Goal: Share content

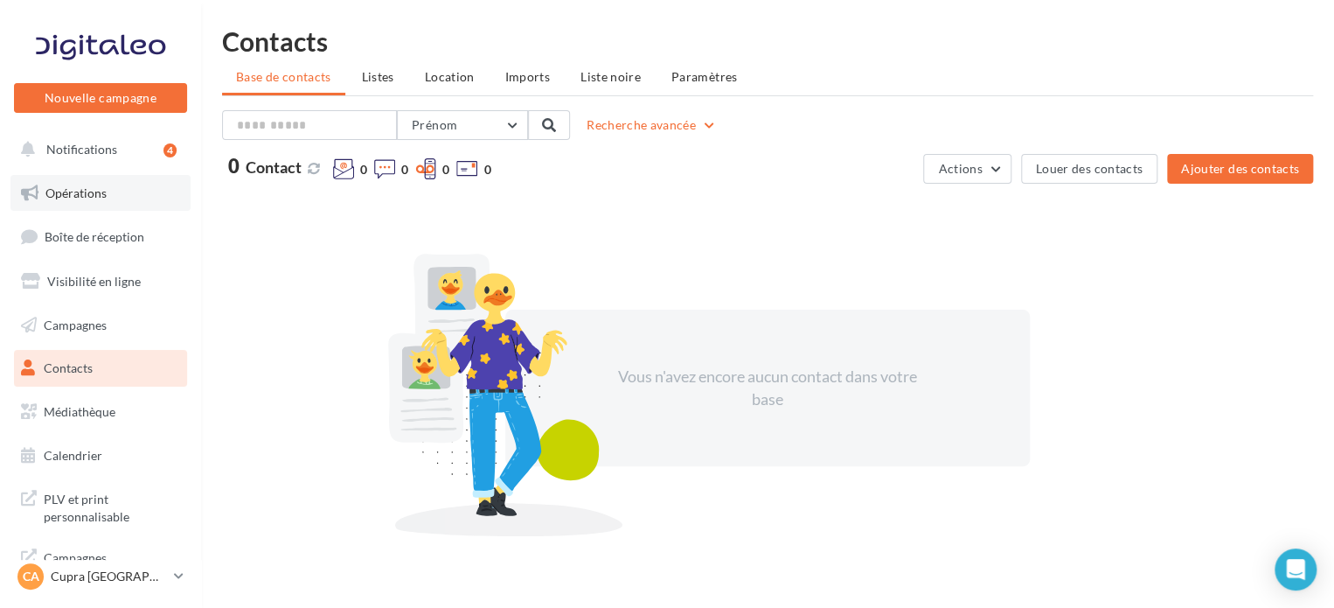
click at [94, 203] on link "Opérations" at bounding box center [100, 193] width 180 height 37
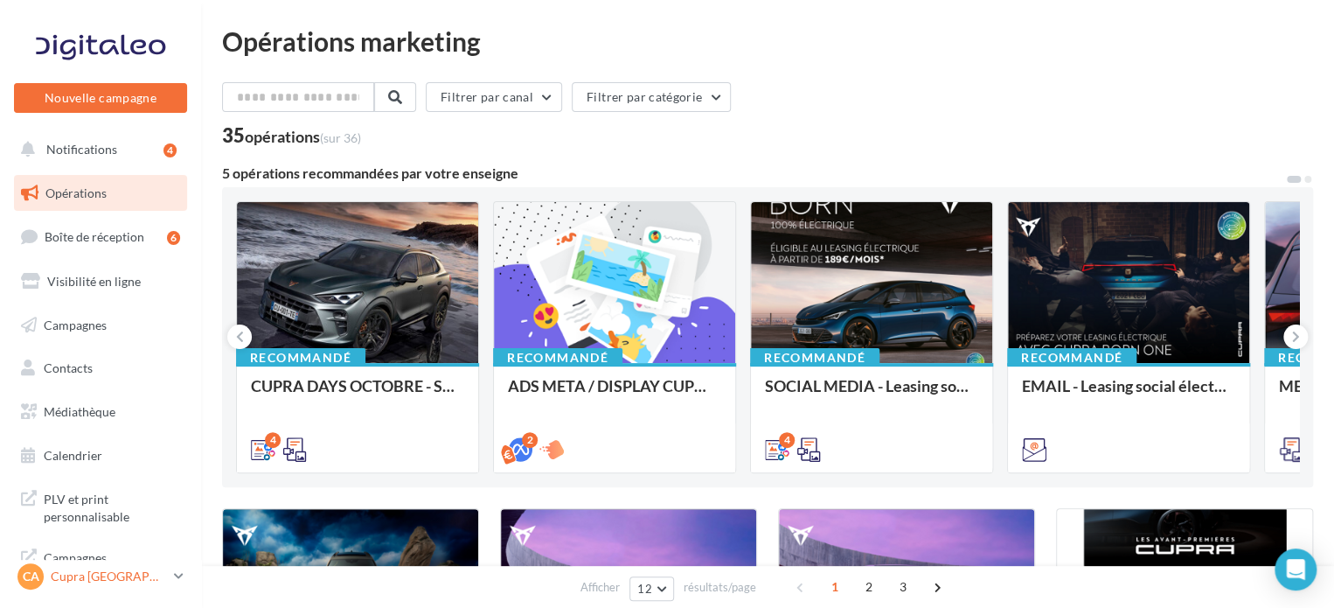
click at [106, 574] on p "Cupra [GEOGRAPHIC_DATA]" at bounding box center [109, 576] width 116 height 17
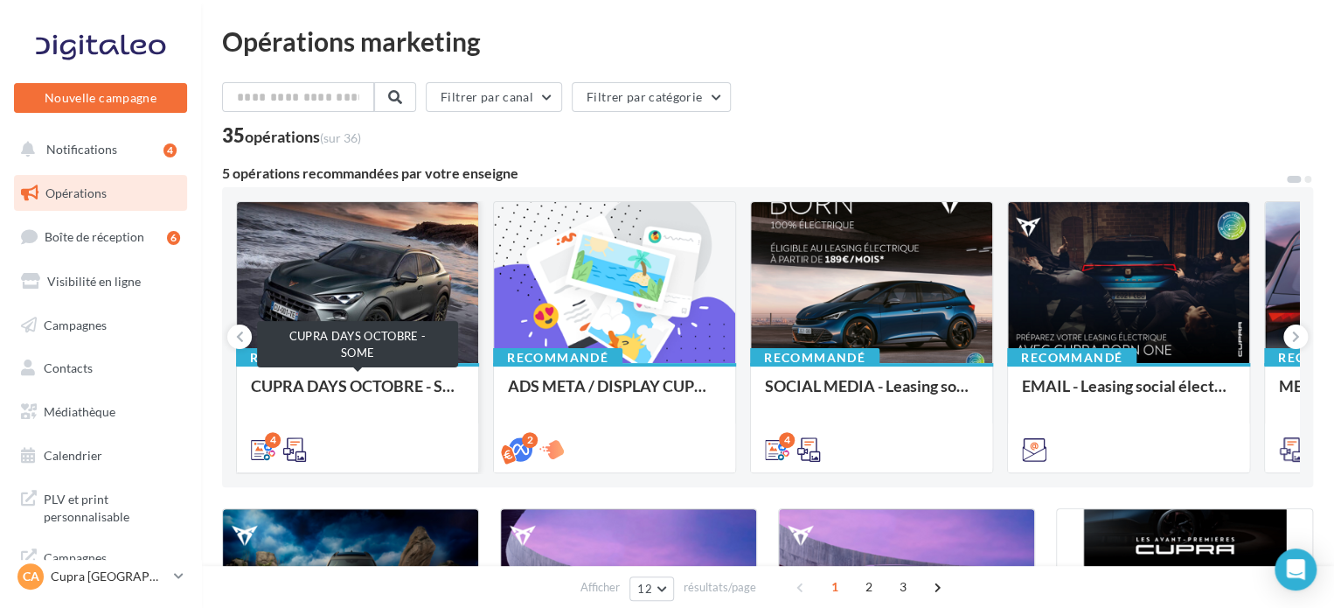
click at [352, 385] on div "CUPRA DAYS OCTOBRE - SOME" at bounding box center [357, 394] width 213 height 35
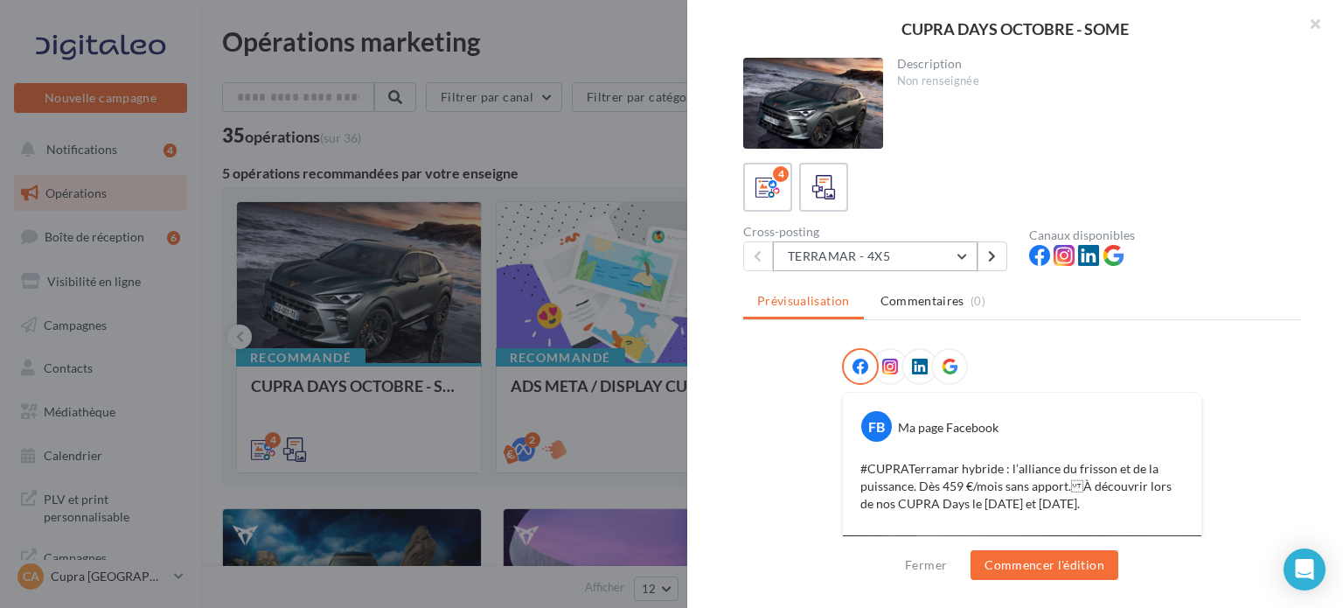
click at [875, 254] on button "TERRAMAR - 4X5" at bounding box center [875, 256] width 205 height 30
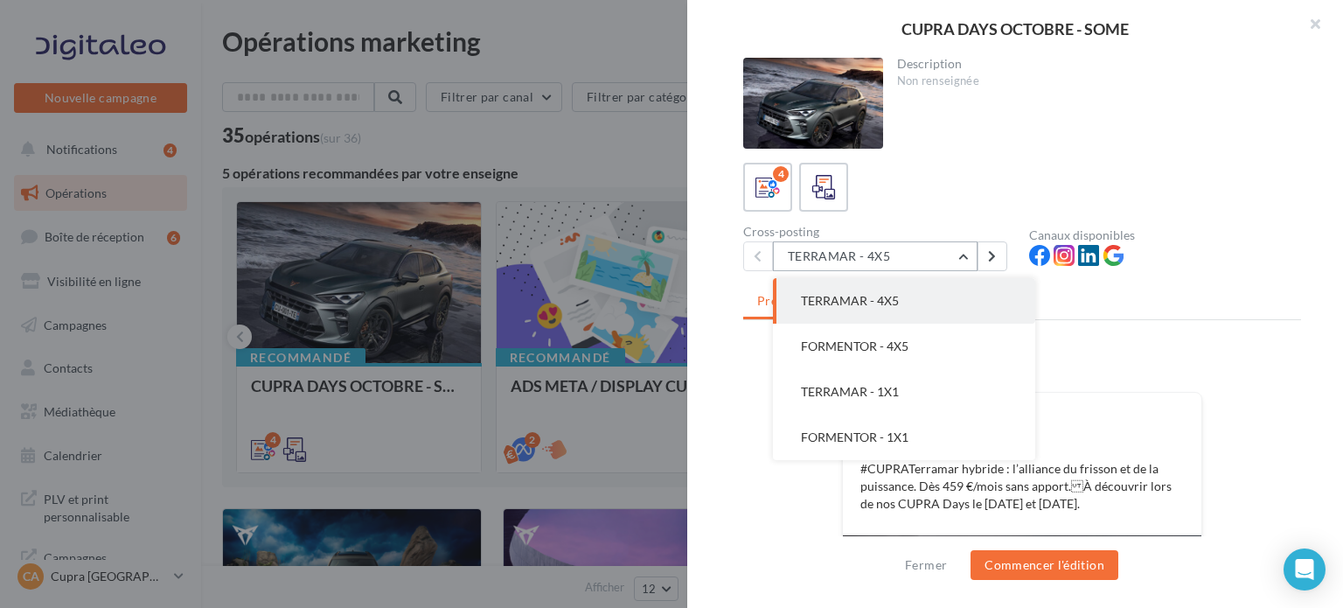
click at [875, 254] on button "TERRAMAR - 4X5" at bounding box center [875, 256] width 205 height 30
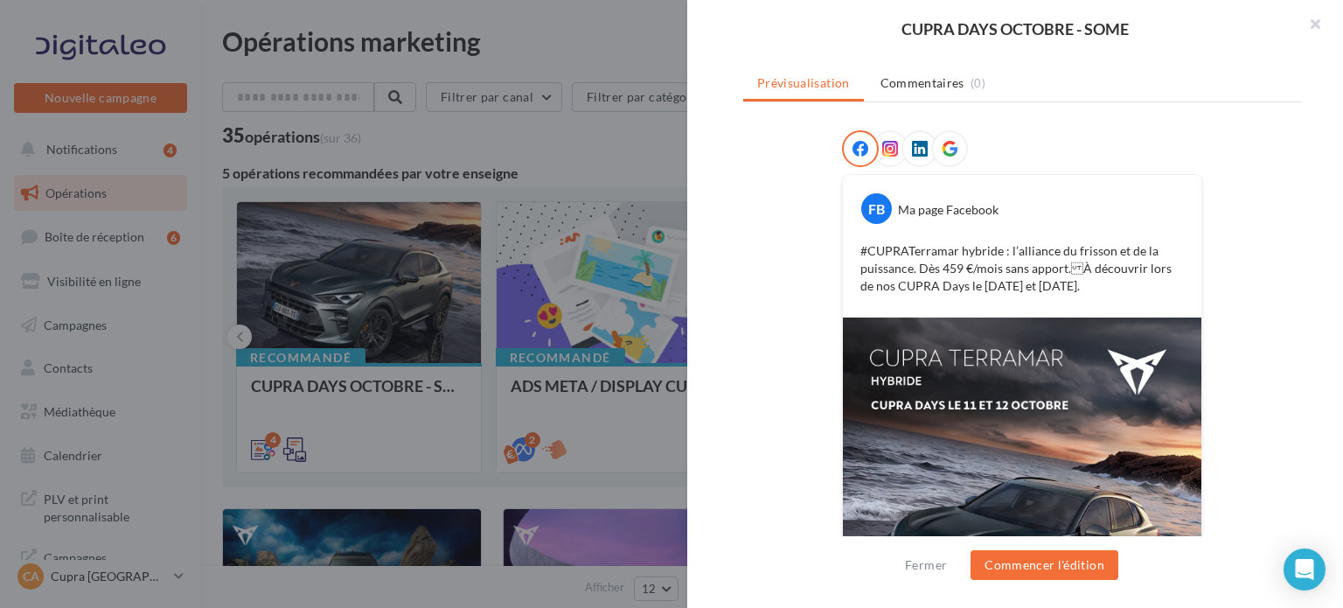
scroll to position [190, 0]
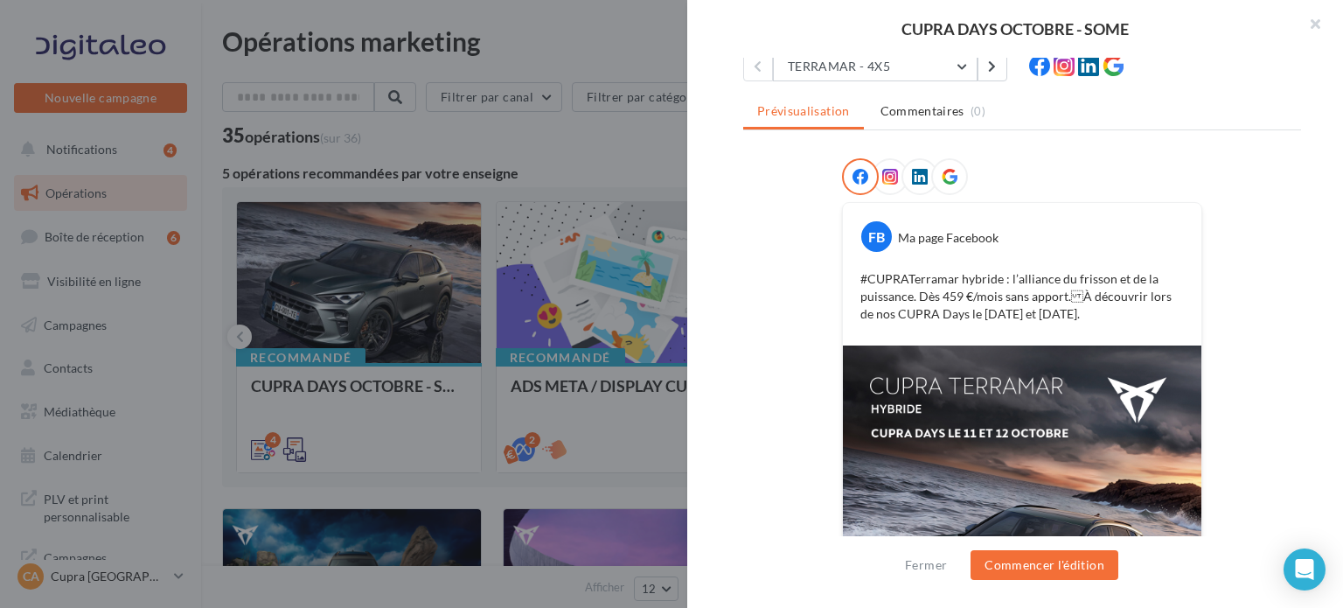
click at [882, 182] on span at bounding box center [890, 177] width 16 height 17
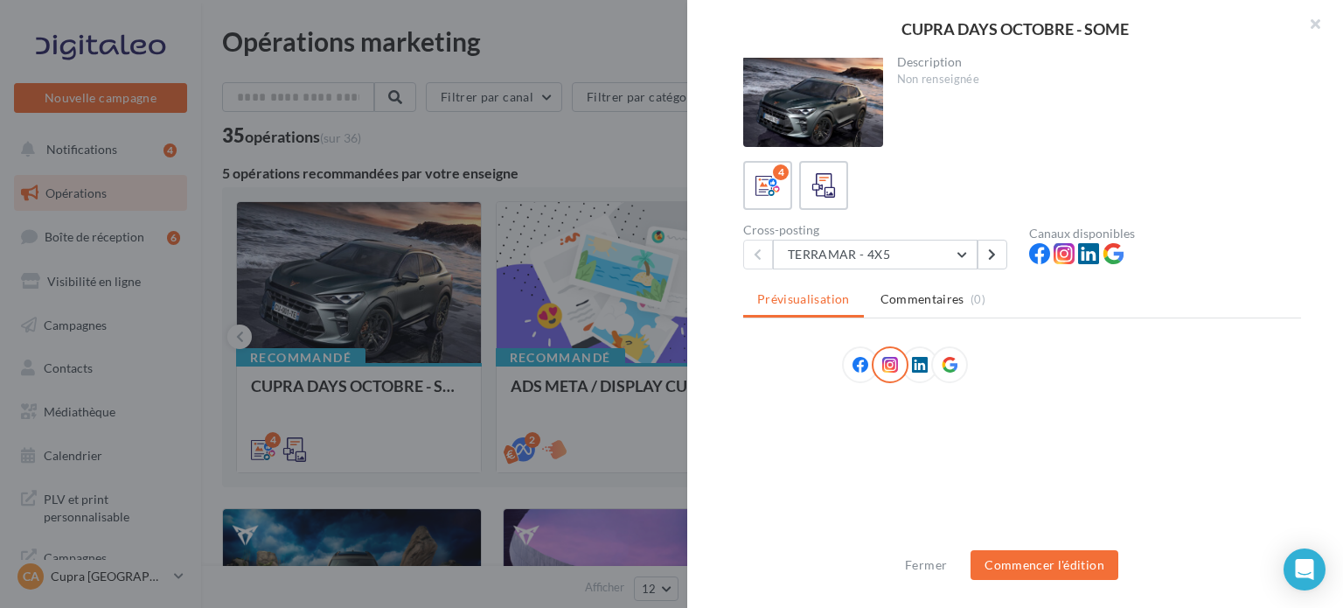
scroll to position [0, 0]
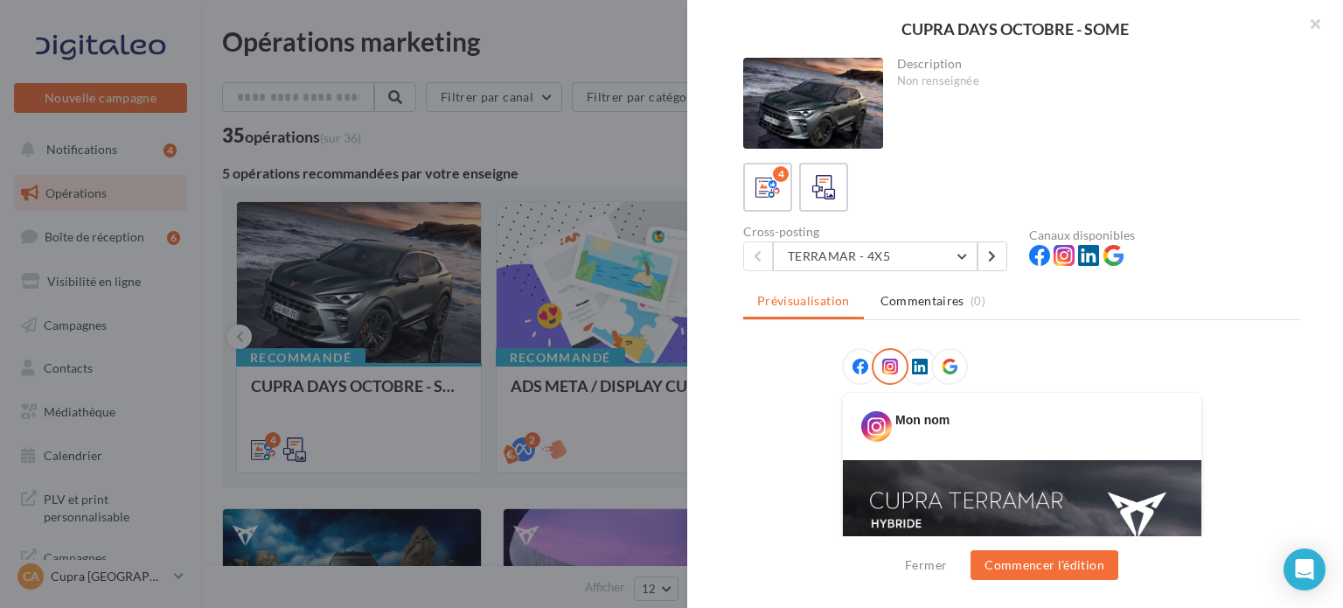
click at [902, 363] on div at bounding box center [920, 366] width 37 height 37
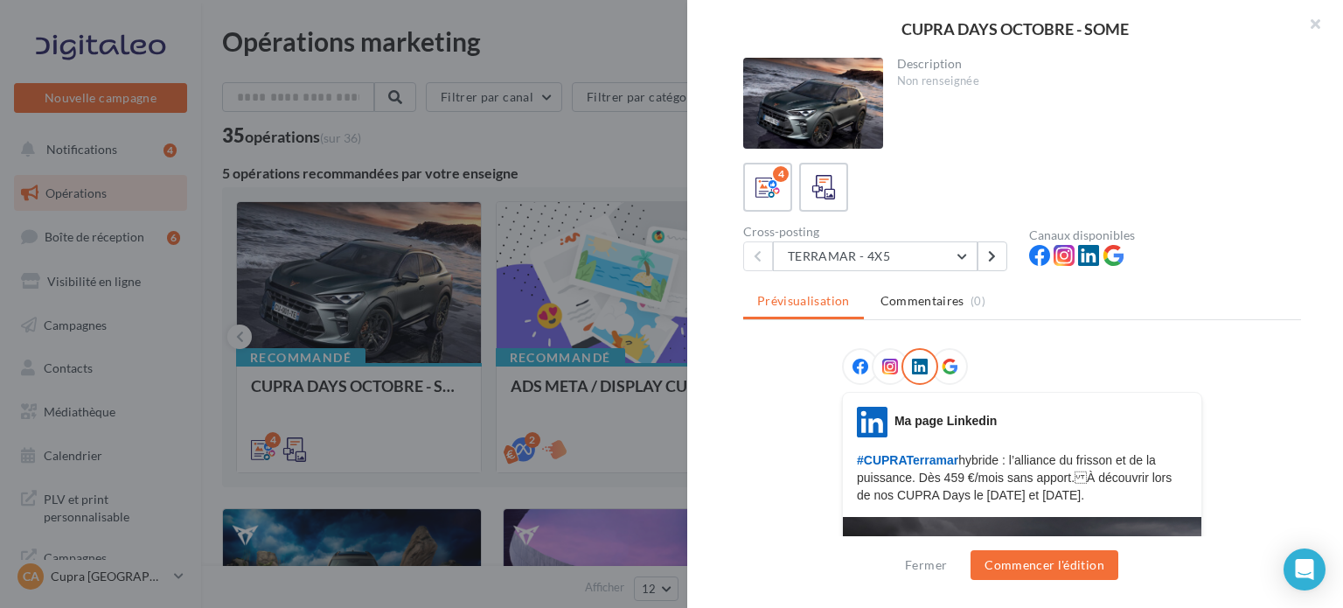
click at [853, 367] on icon at bounding box center [861, 367] width 16 height 16
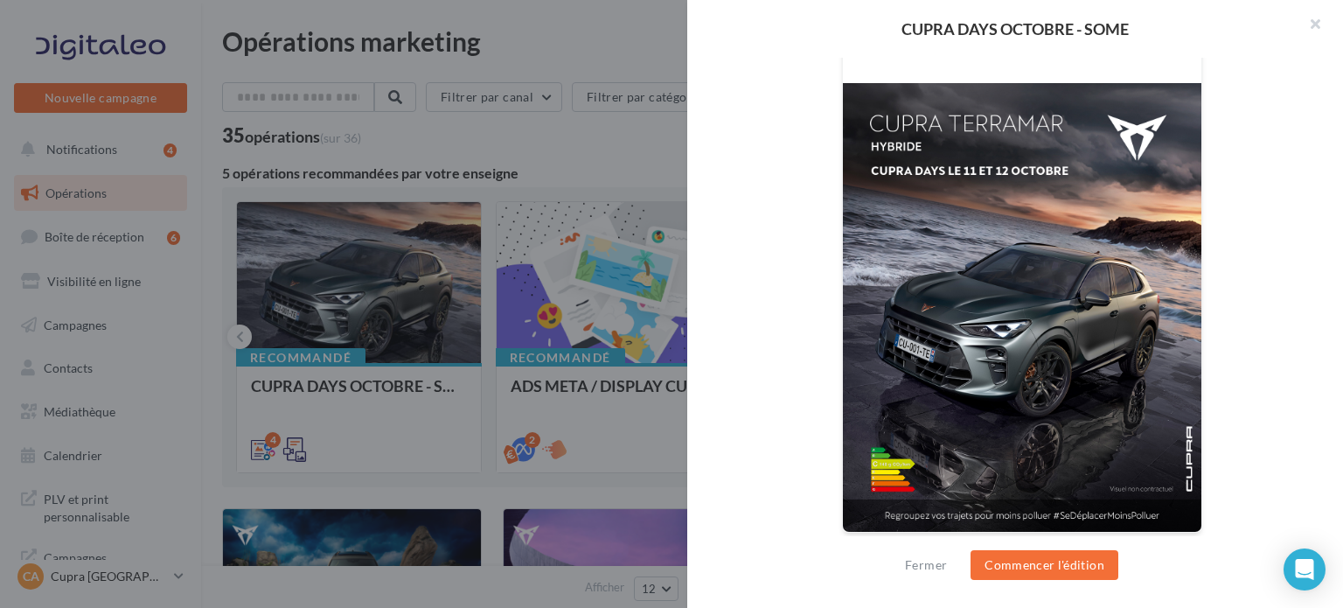
scroll to position [190, 0]
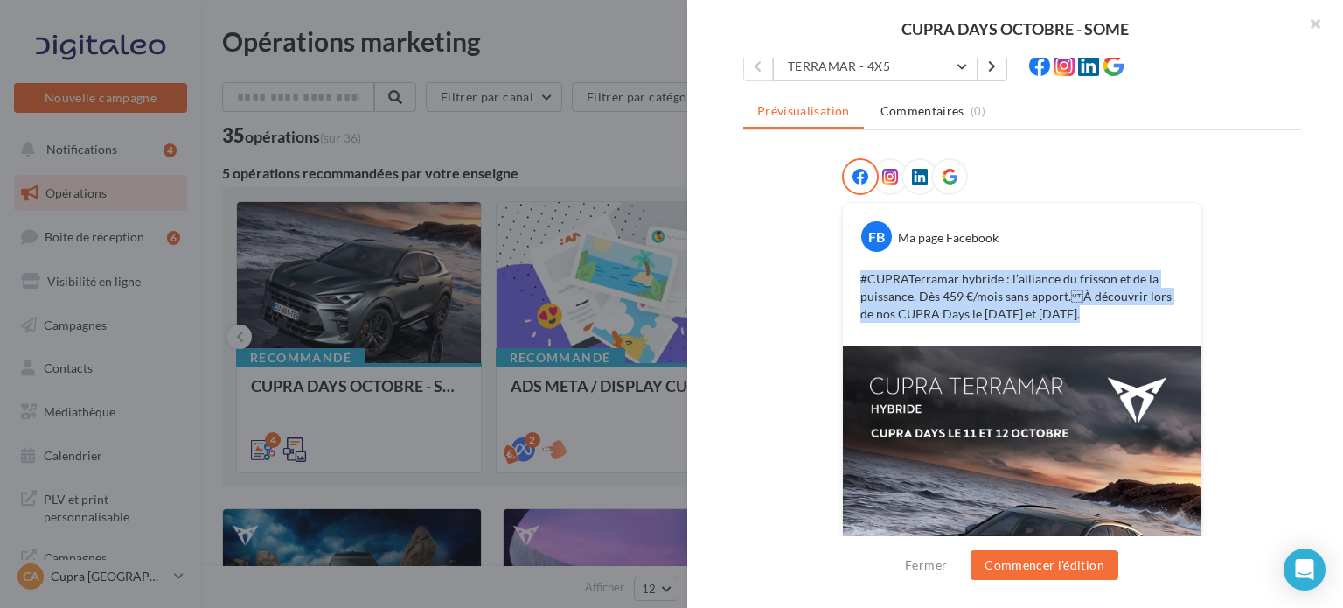
drag, startPoint x: 1055, startPoint y: 314, endPoint x: 843, endPoint y: 269, distance: 216.3
click at [847, 269] on div "#CUPRATerramar hybride : l’alliance du frisson et de la puissance. Dès 459 €/mo…" at bounding box center [1022, 296] width 350 height 61
copy p "#CUPRATerramar hybride : l’alliance du frisson et de la puissance. Dès 459 €/mo…"
click at [932, 166] on div at bounding box center [949, 176] width 37 height 37
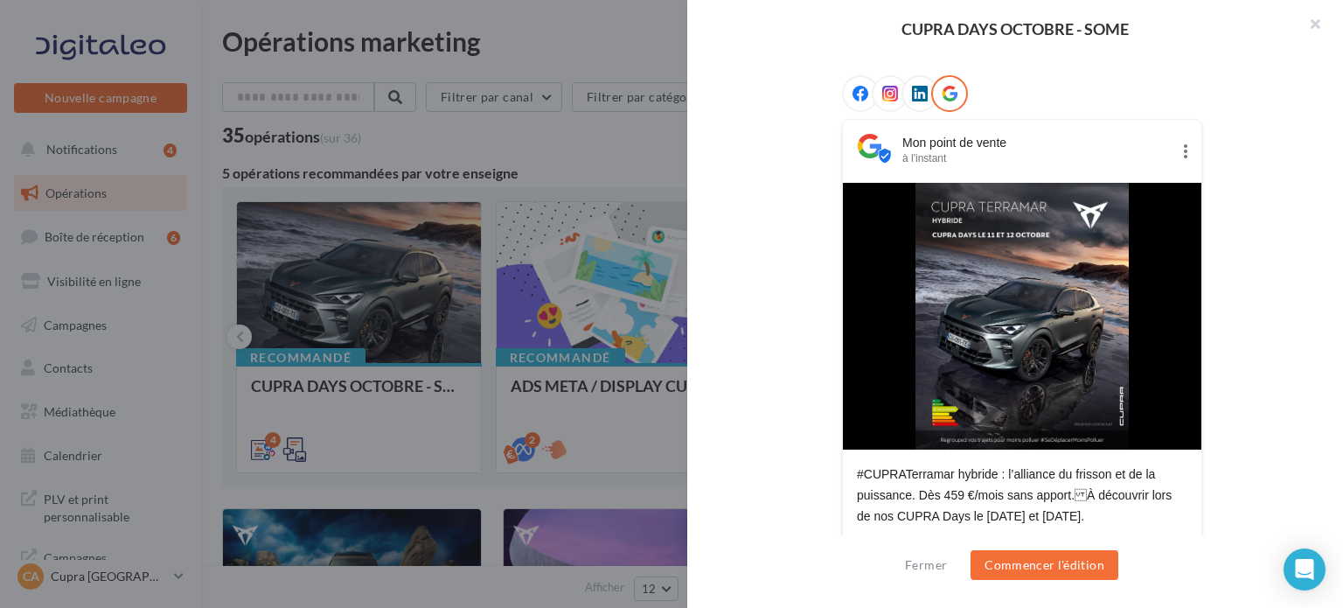
scroll to position [234, 0]
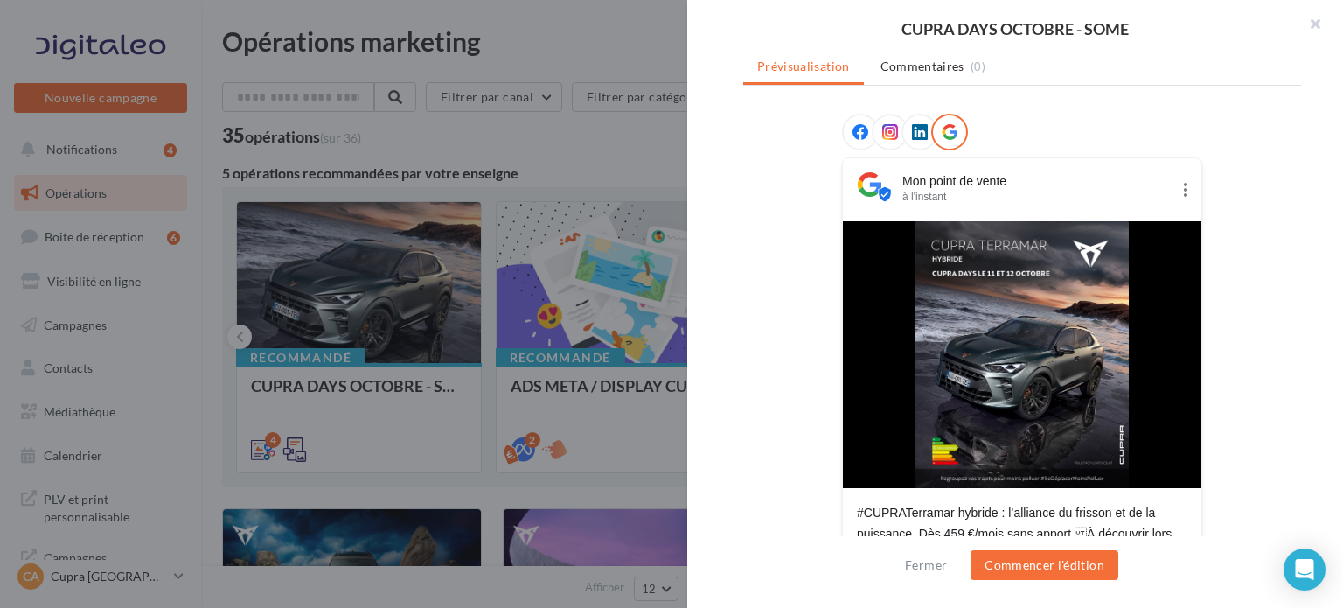
click at [993, 314] on img at bounding box center [1022, 354] width 213 height 267
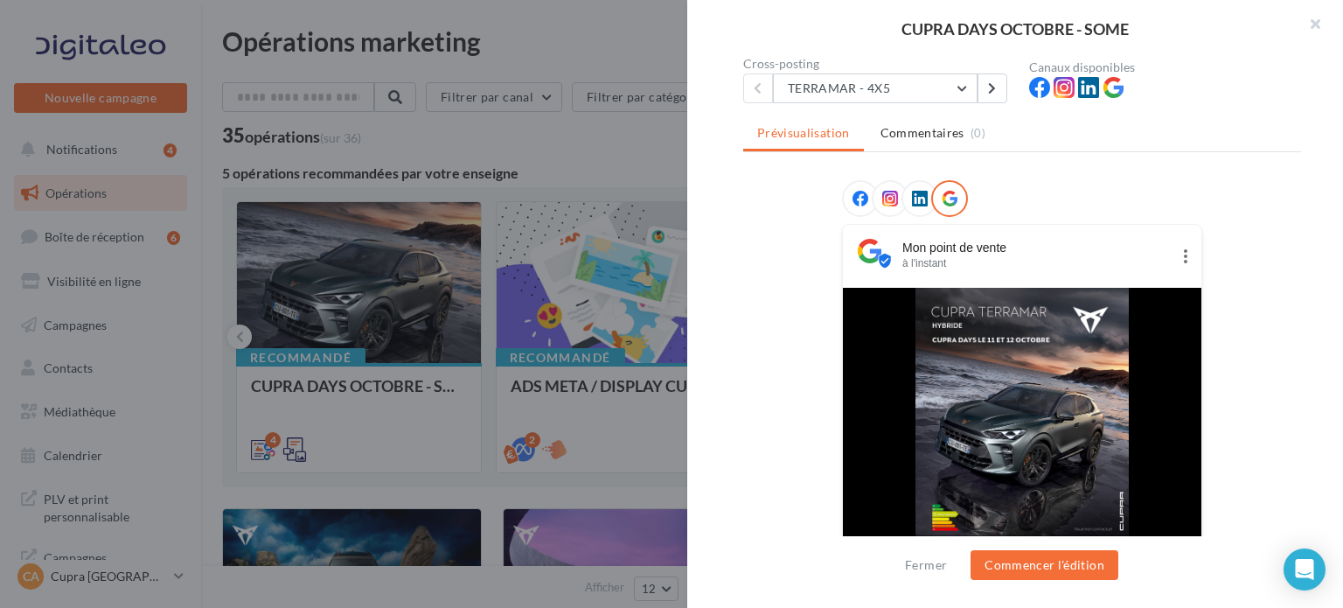
scroll to position [59, 0]
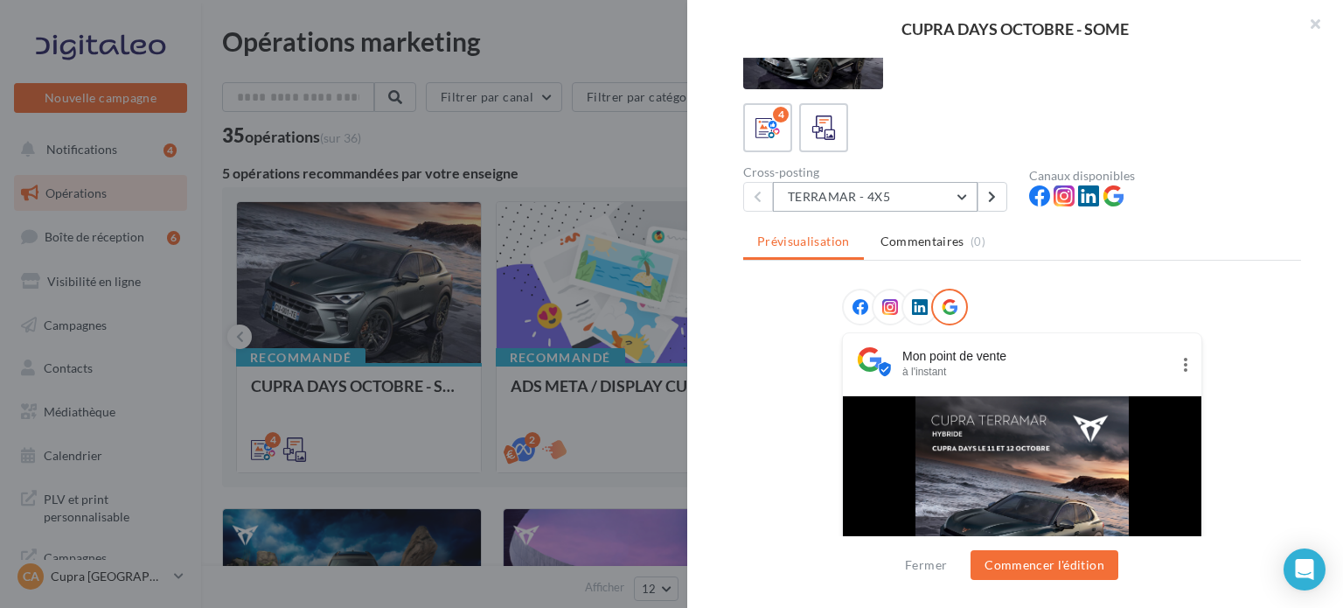
click at [859, 186] on button "TERRAMAR - 4X5" at bounding box center [875, 197] width 205 height 30
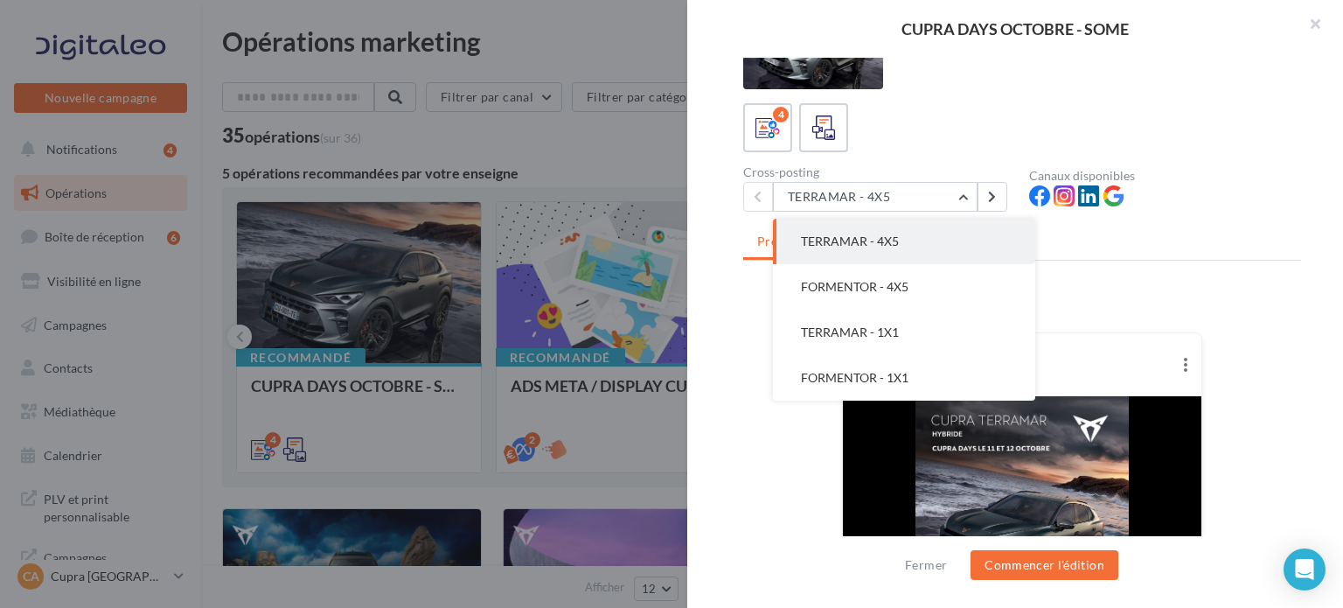
click at [959, 124] on div "4" at bounding box center [1022, 127] width 558 height 49
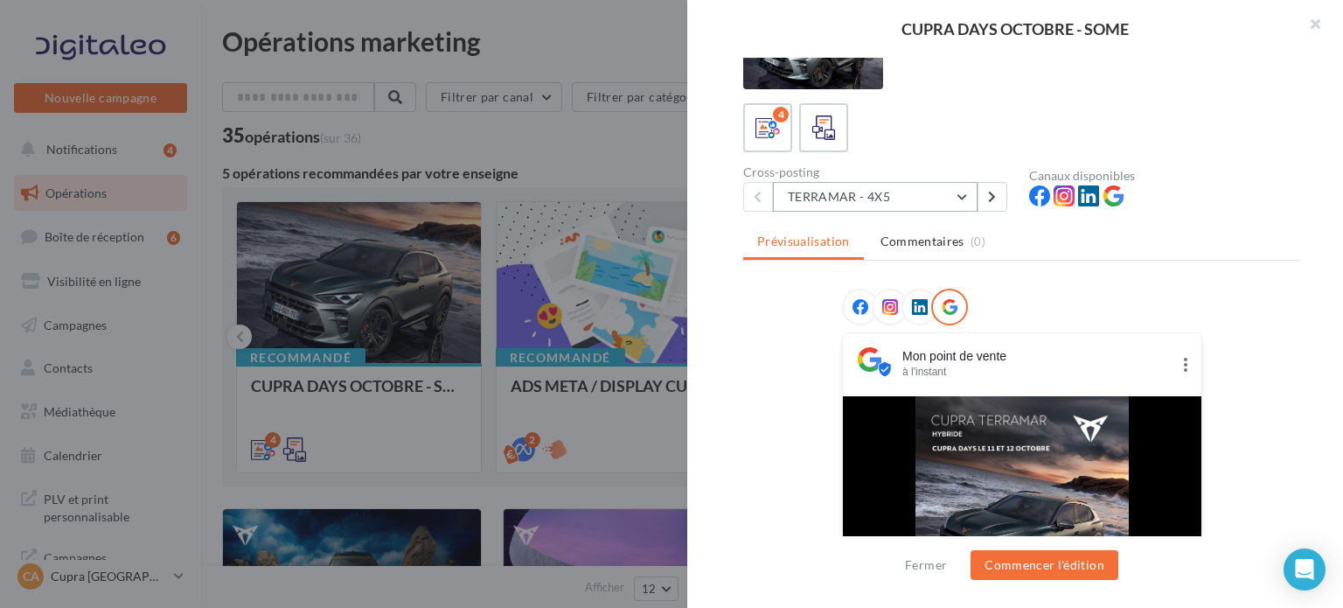
click at [881, 210] on button "TERRAMAR - 4X5" at bounding box center [875, 197] width 205 height 30
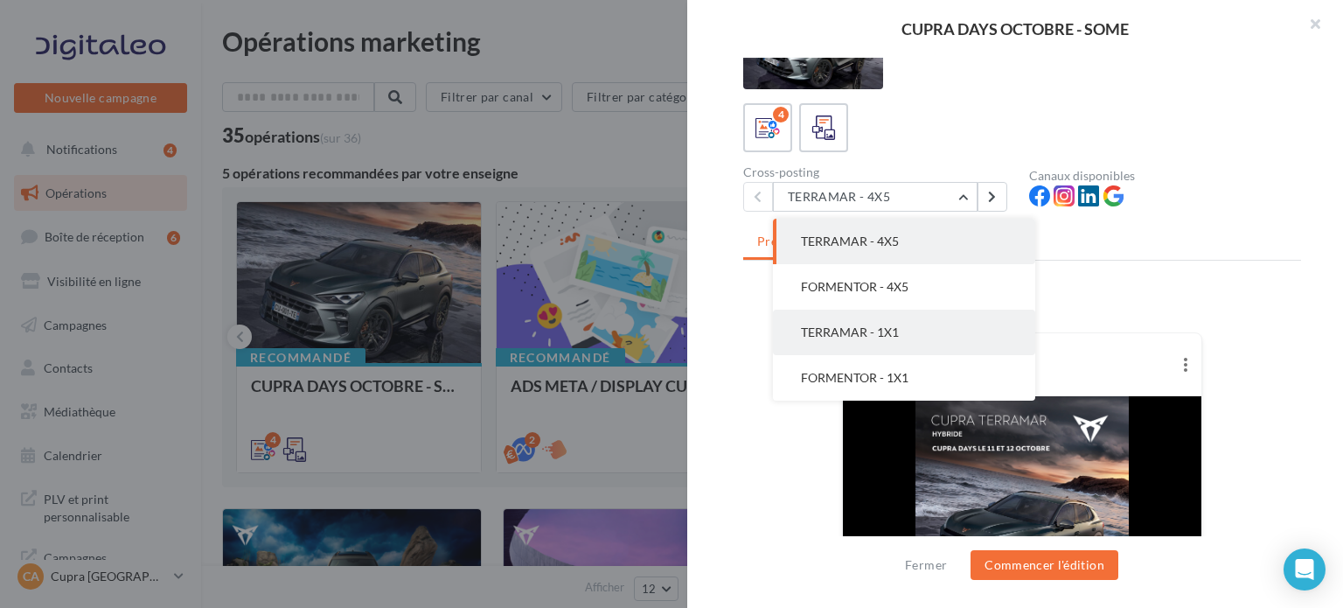
click at [866, 340] on button "TERRAMAR - 1X1" at bounding box center [904, 332] width 262 height 45
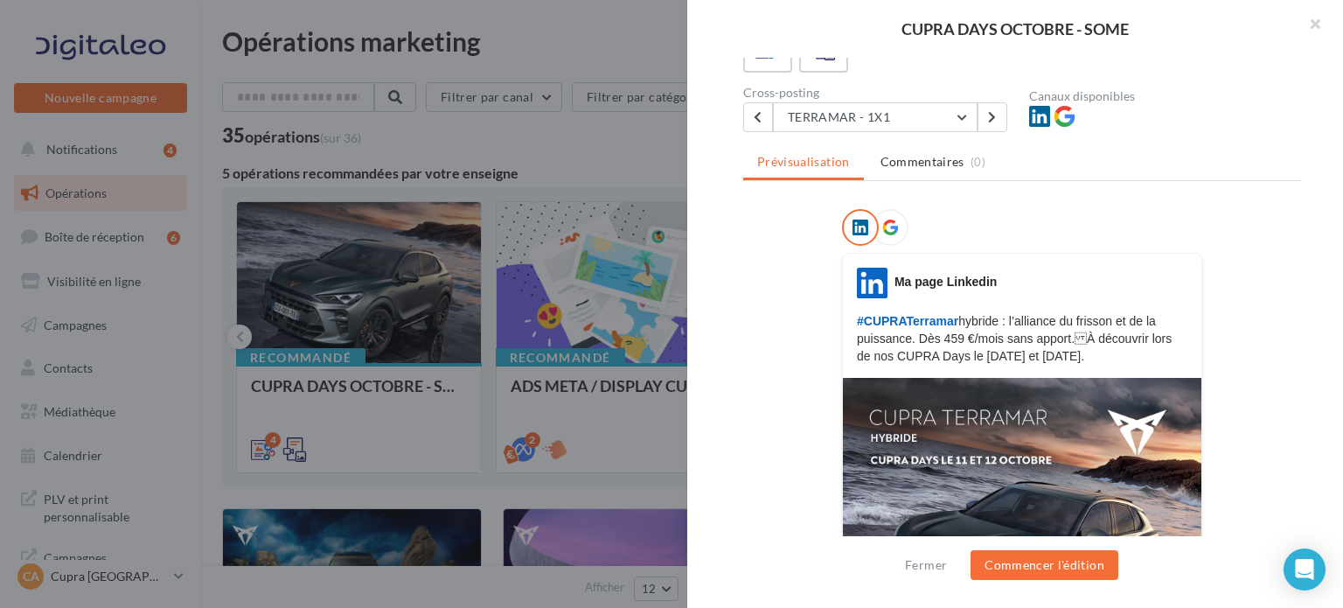
scroll to position [130, 0]
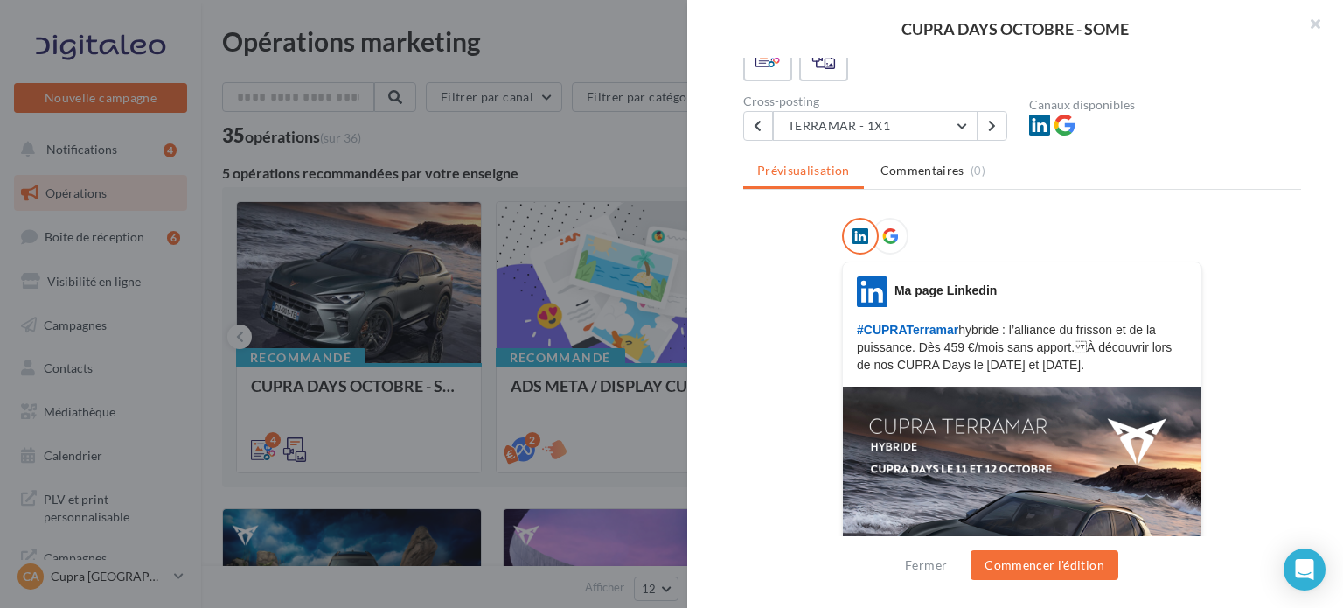
click at [892, 230] on div at bounding box center [890, 236] width 37 height 37
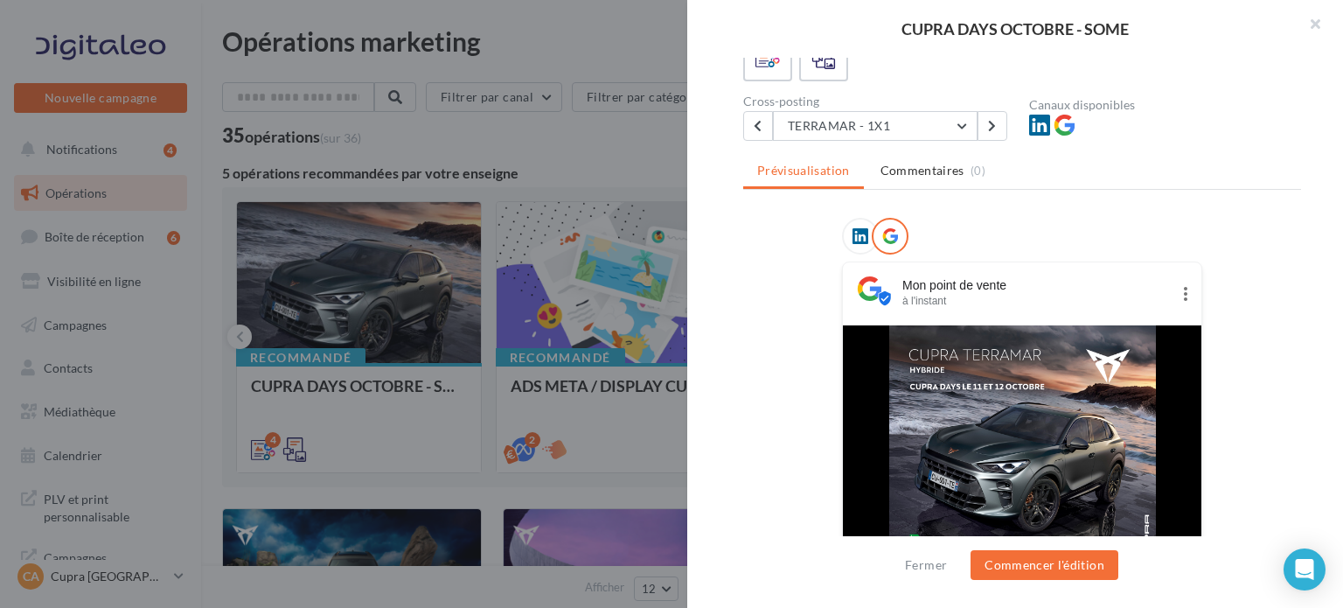
click at [855, 239] on icon at bounding box center [861, 236] width 16 height 16
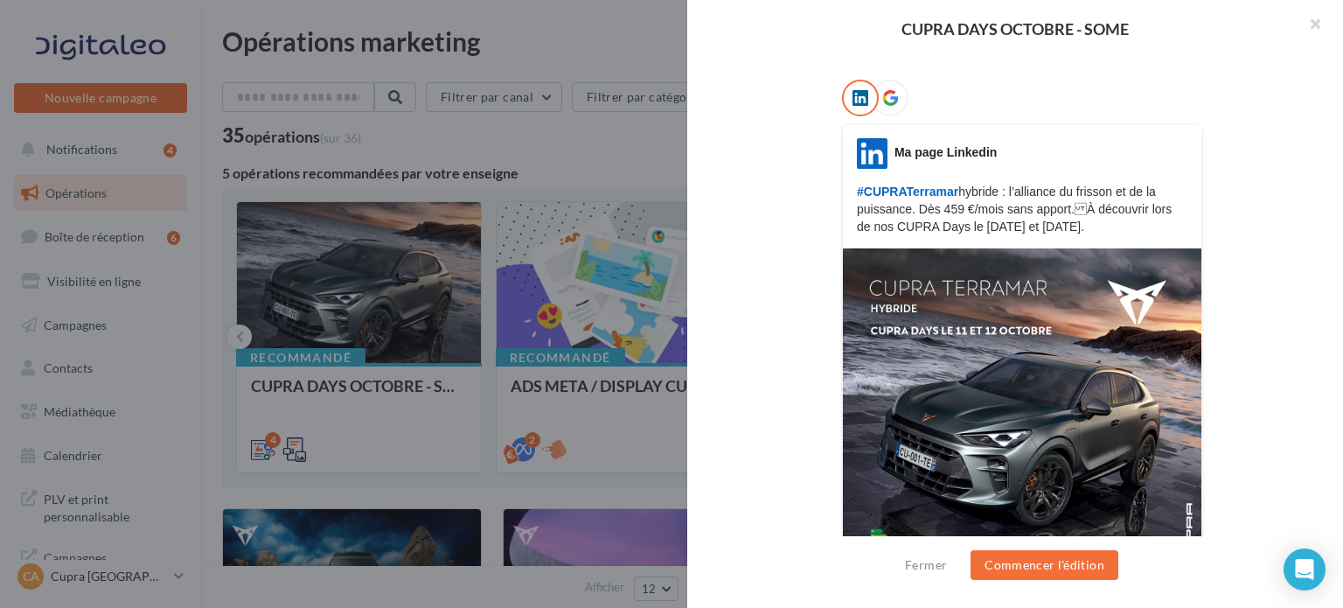
scroll to position [175, 0]
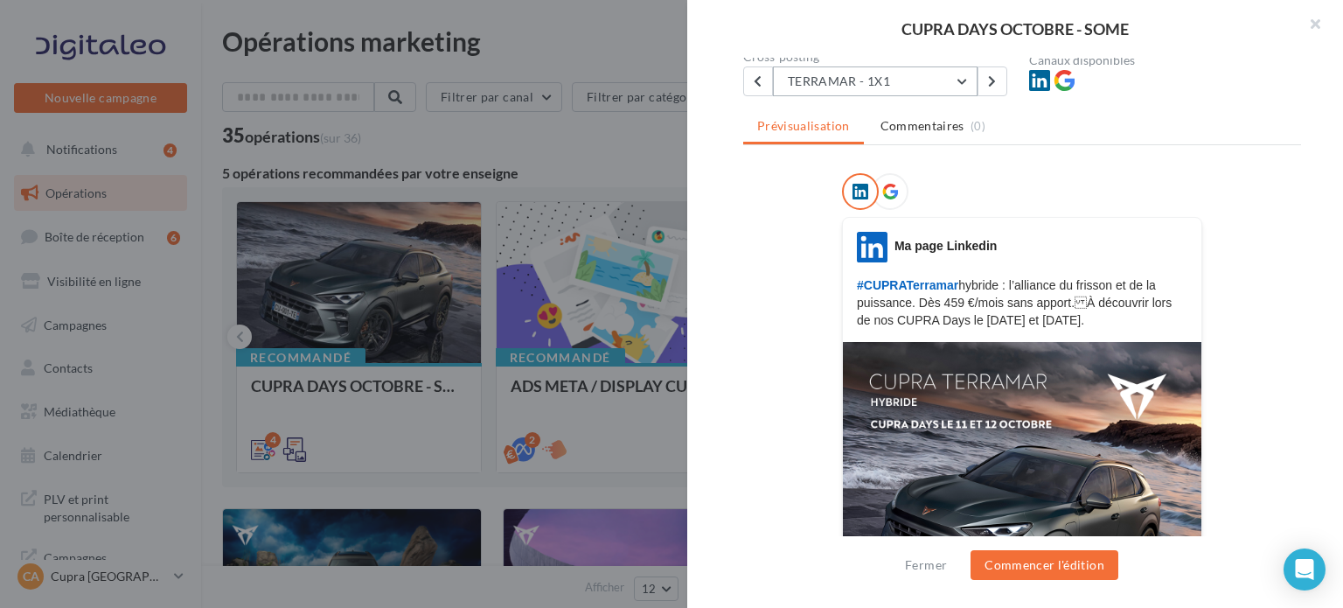
click at [860, 87] on button "TERRAMAR - 1X1" at bounding box center [875, 81] width 205 height 30
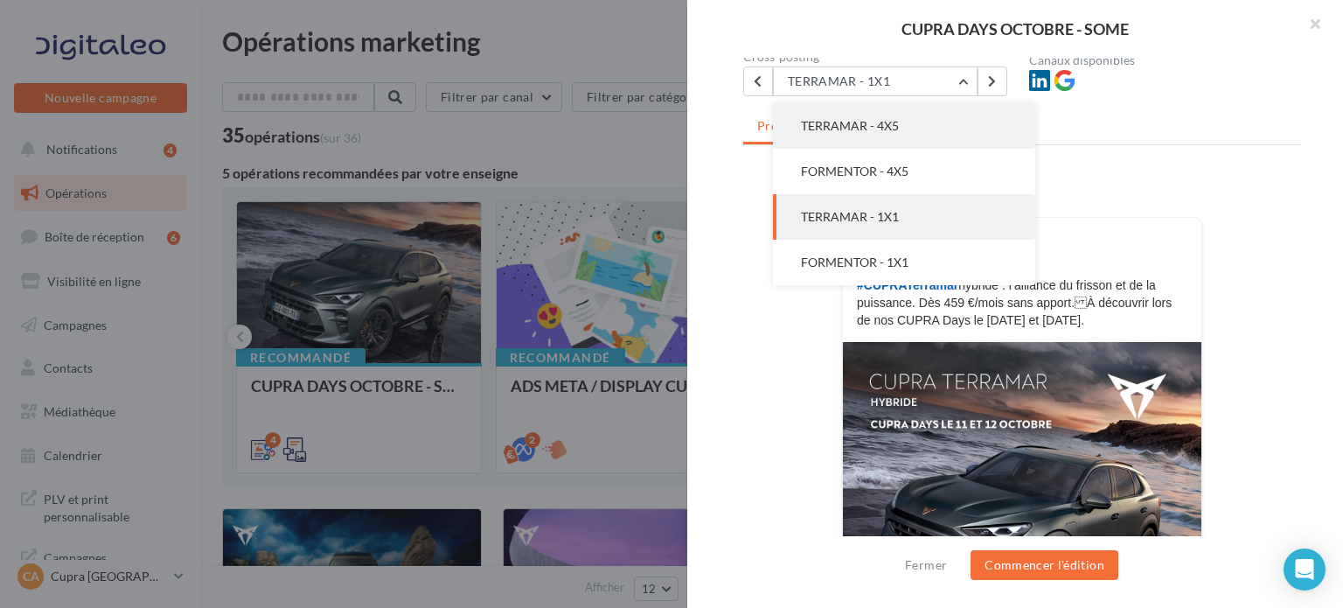
click at [865, 118] on span "TERRAMAR - 4X5" at bounding box center [850, 125] width 98 height 15
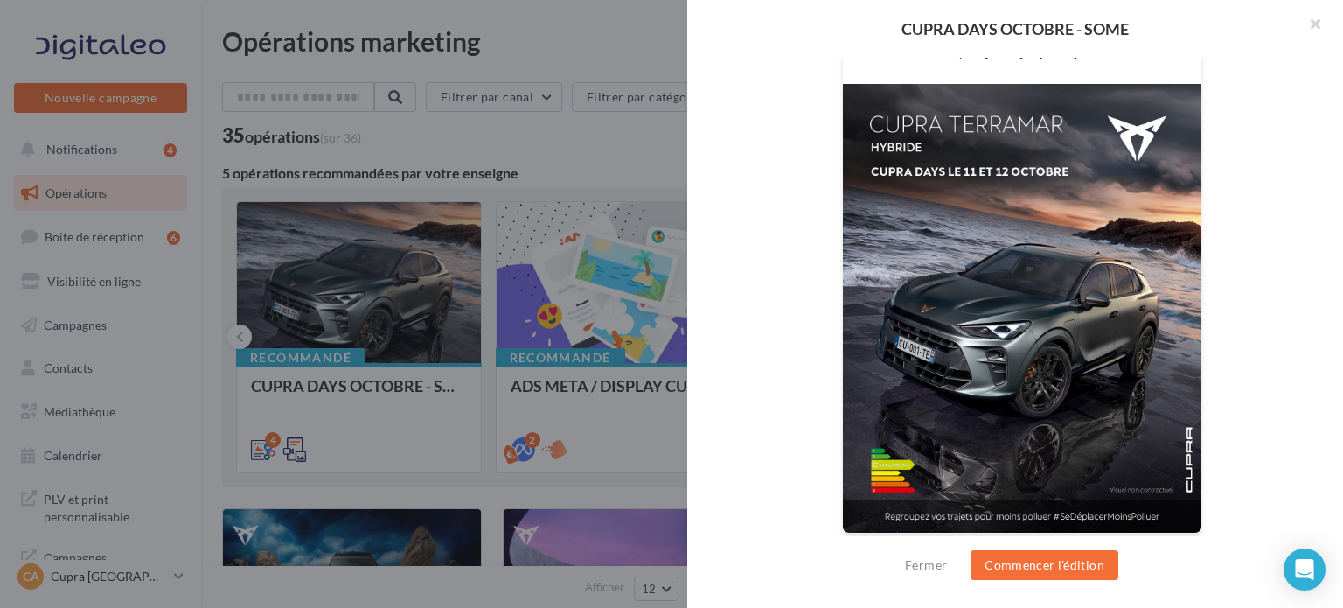
scroll to position [452, 0]
click at [832, 311] on div "FB Ma page Facebook #CUPRATerramar hybride : l’alliance du frisson et de la pui…" at bounding box center [1022, 225] width 558 height 658
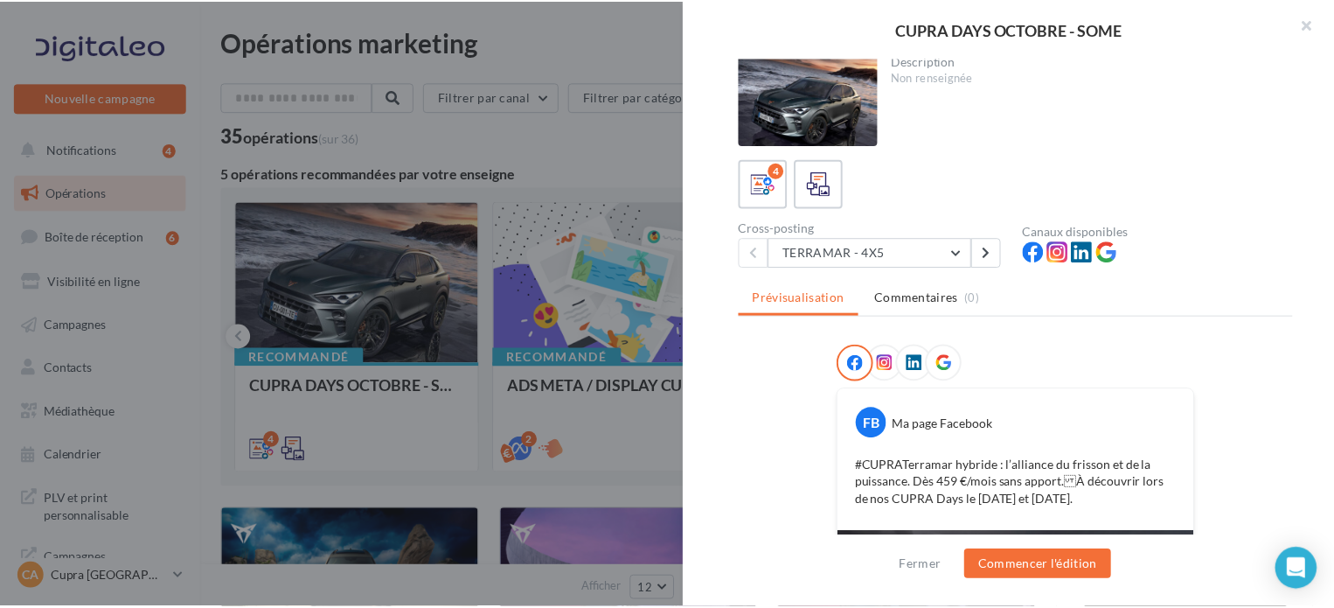
scroll to position [0, 0]
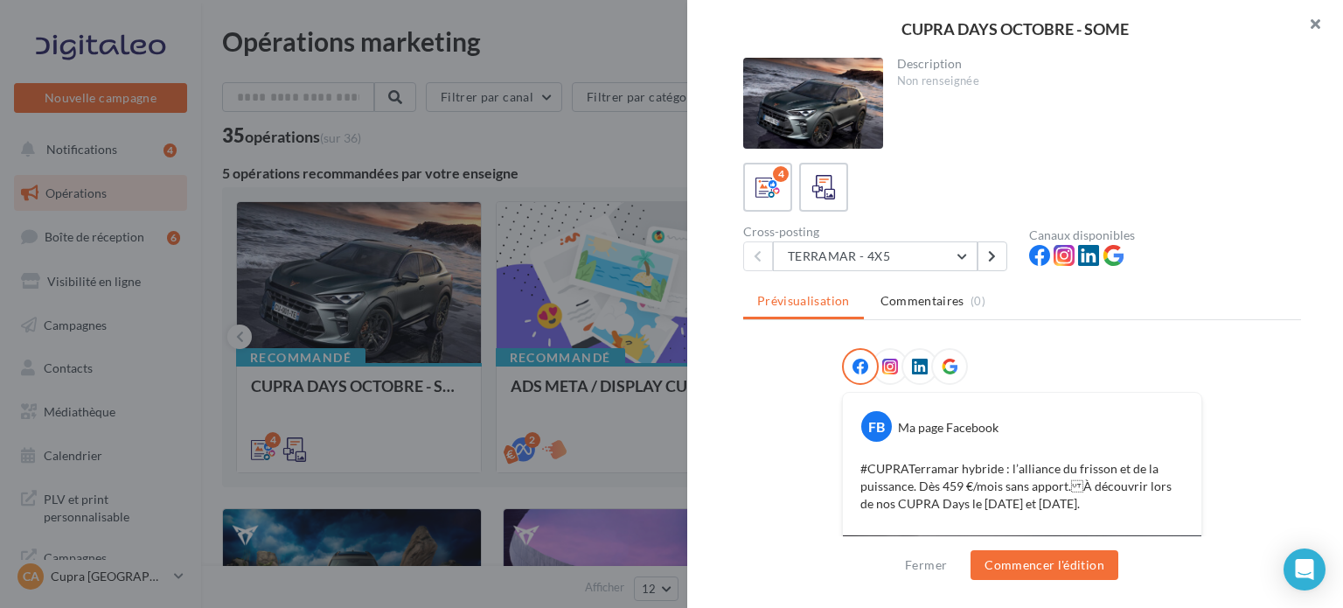
click at [1319, 18] on button "button" at bounding box center [1308, 26] width 70 height 52
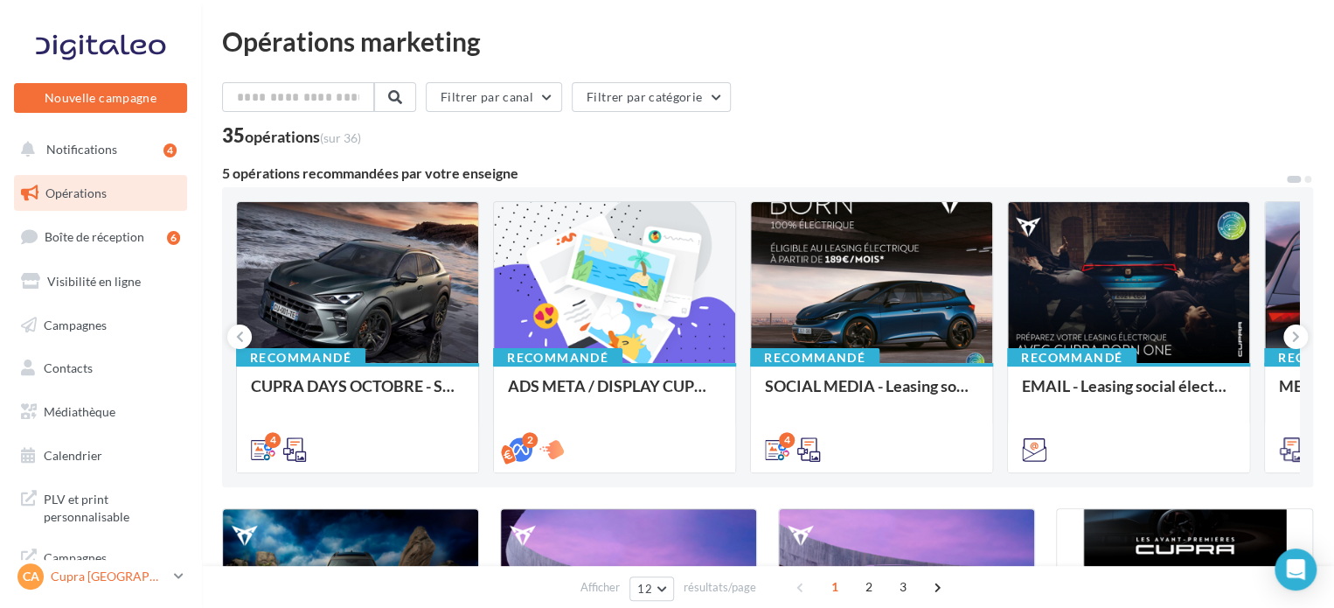
click at [97, 564] on div "CA Cupra Amiens cupra_amiens" at bounding box center [92, 576] width 150 height 26
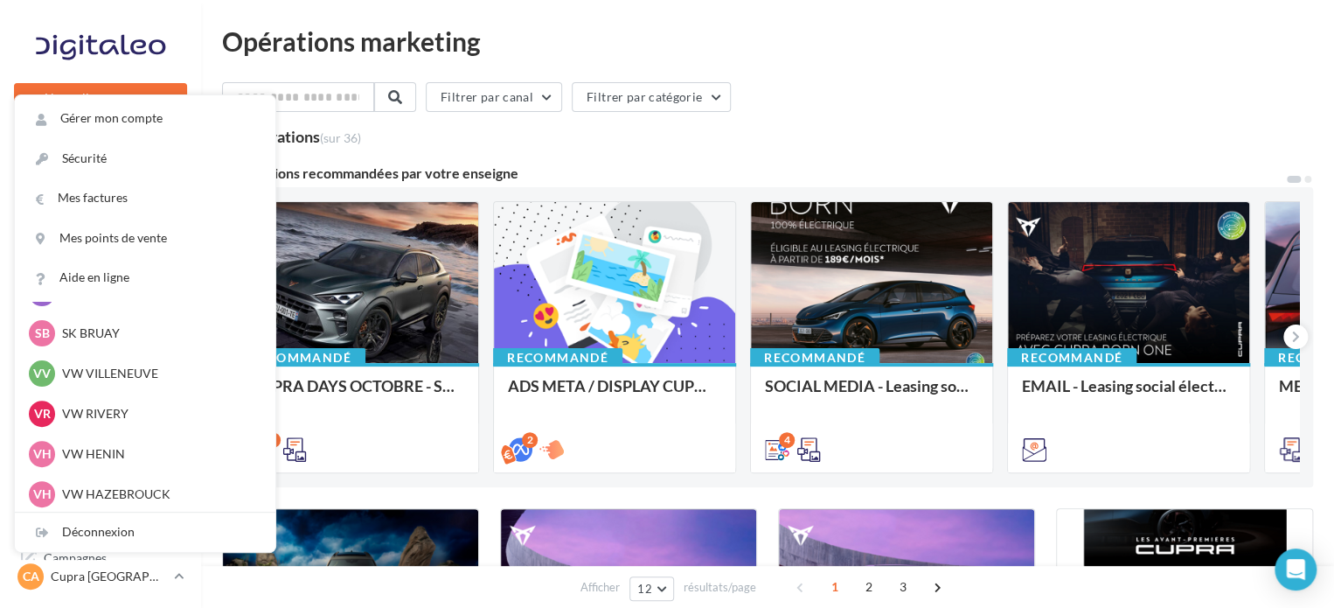
scroll to position [644, 0]
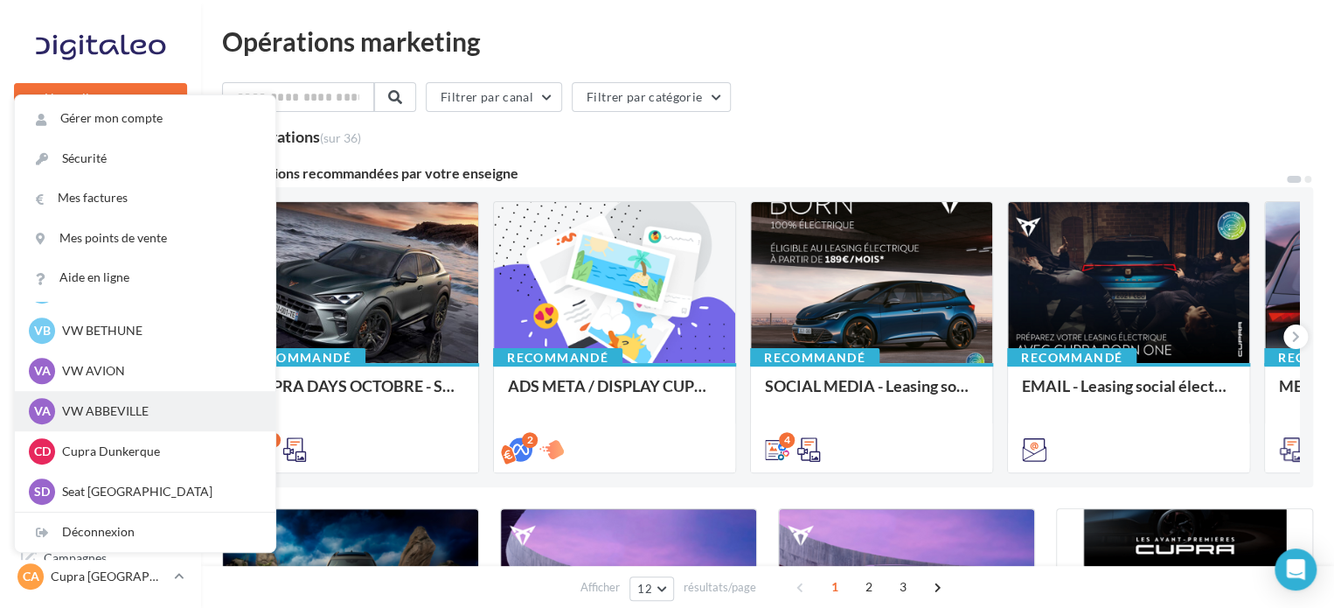
click at [66, 415] on p "VW ABBEVILLE" at bounding box center [158, 410] width 192 height 17
